Goal: Browse casually: Explore the website without a specific task or goal

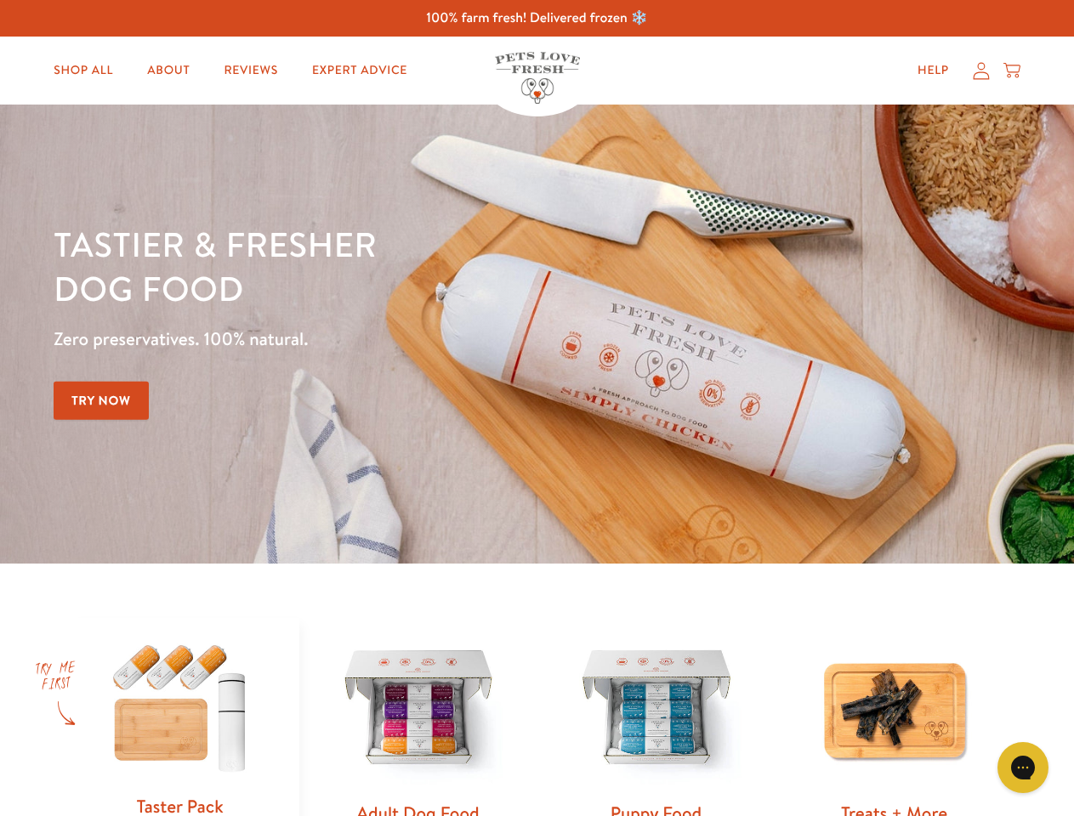
click at [537, 408] on div "Tastier & fresher dog food Zero preservatives. 100% natural. Try Now" at bounding box center [376, 334] width 645 height 224
click at [1023, 768] on icon "Gorgias live chat" at bounding box center [1022, 767] width 16 height 16
